Goal: Browse casually: Explore the website without a specific task or goal

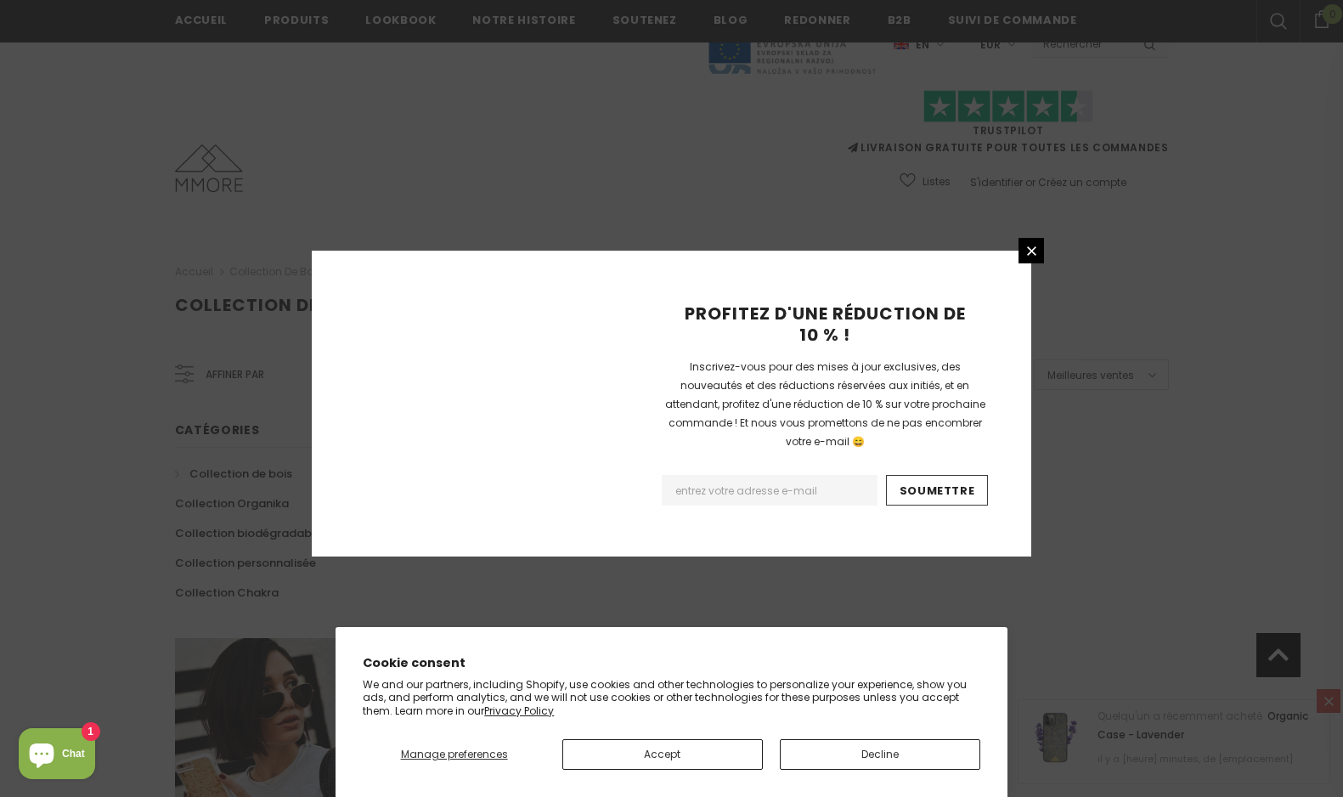
scroll to position [986, 0]
